Goal: Book appointment/travel/reservation

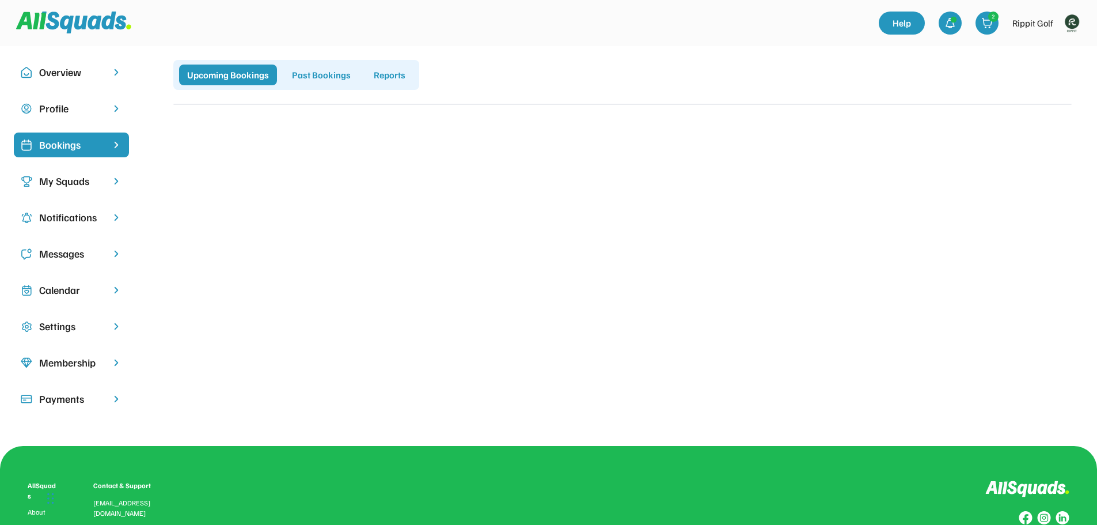
click at [63, 287] on div "Calendar" at bounding box center [71, 290] width 64 height 16
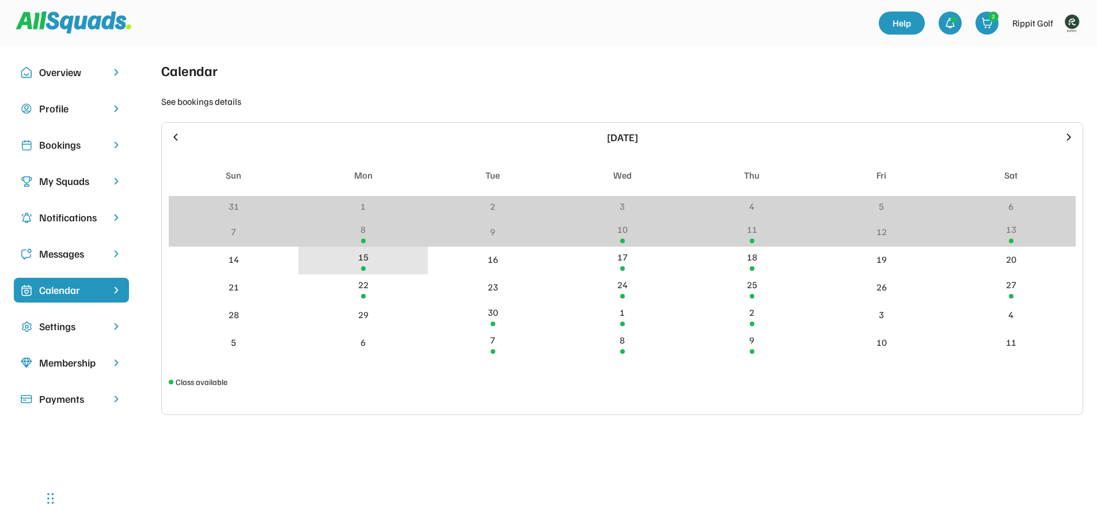
click at [359, 260] on div "15" at bounding box center [363, 257] width 10 height 14
click at [360, 260] on div "15" at bounding box center [363, 257] width 10 height 14
click at [389, 260] on div "15" at bounding box center [363, 260] width 130 height 28
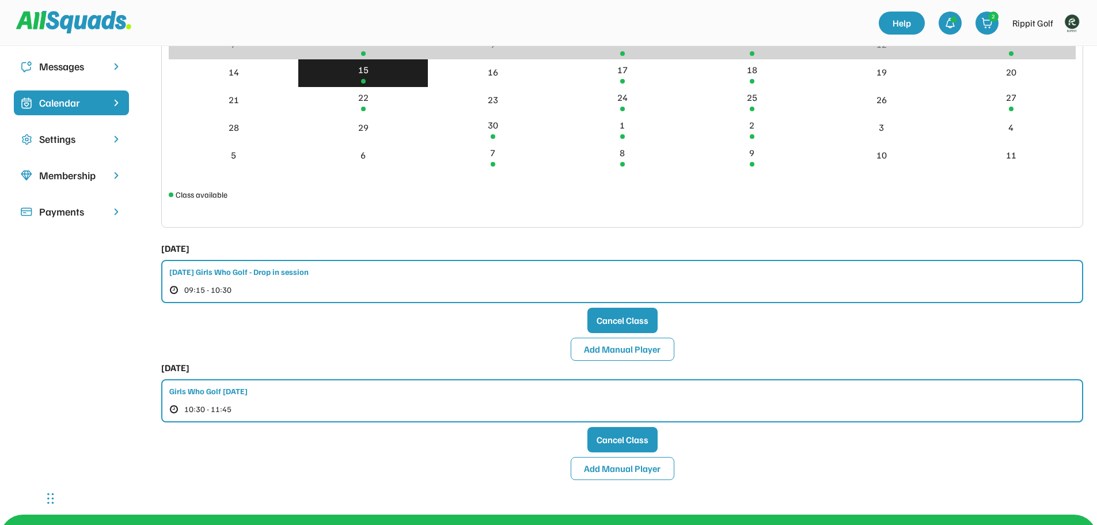
scroll to position [173, 0]
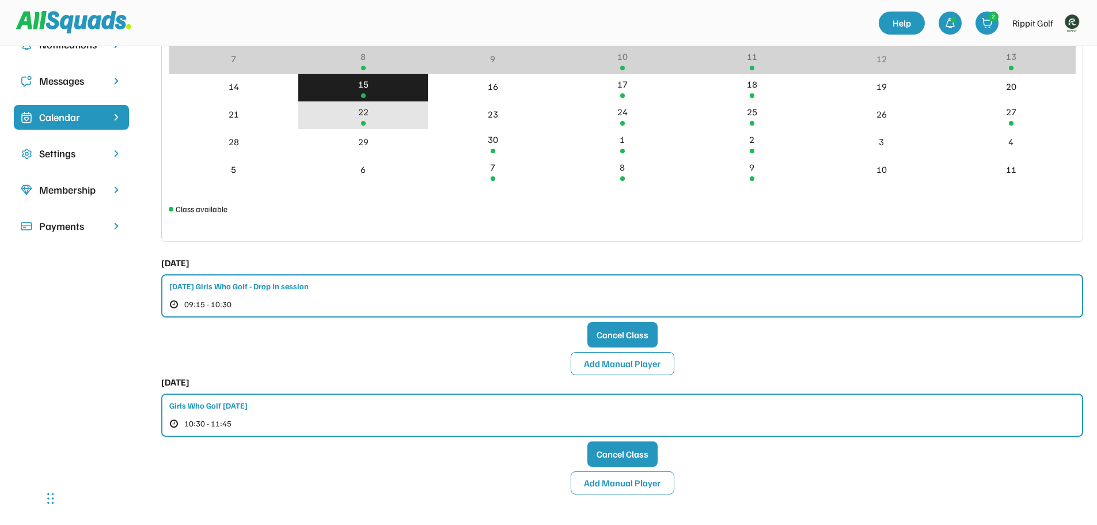
click at [394, 117] on div "22" at bounding box center [363, 115] width 130 height 28
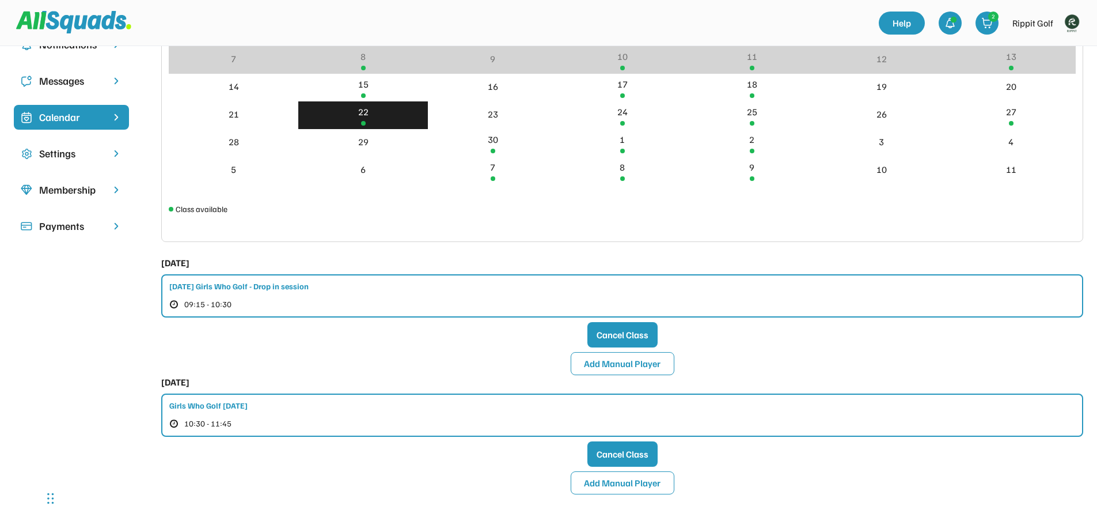
click at [374, 124] on div "22" at bounding box center [363, 115] width 130 height 28
click at [399, 112] on div "22" at bounding box center [363, 115] width 130 height 28
